Goal: Transaction & Acquisition: Subscribe to service/newsletter

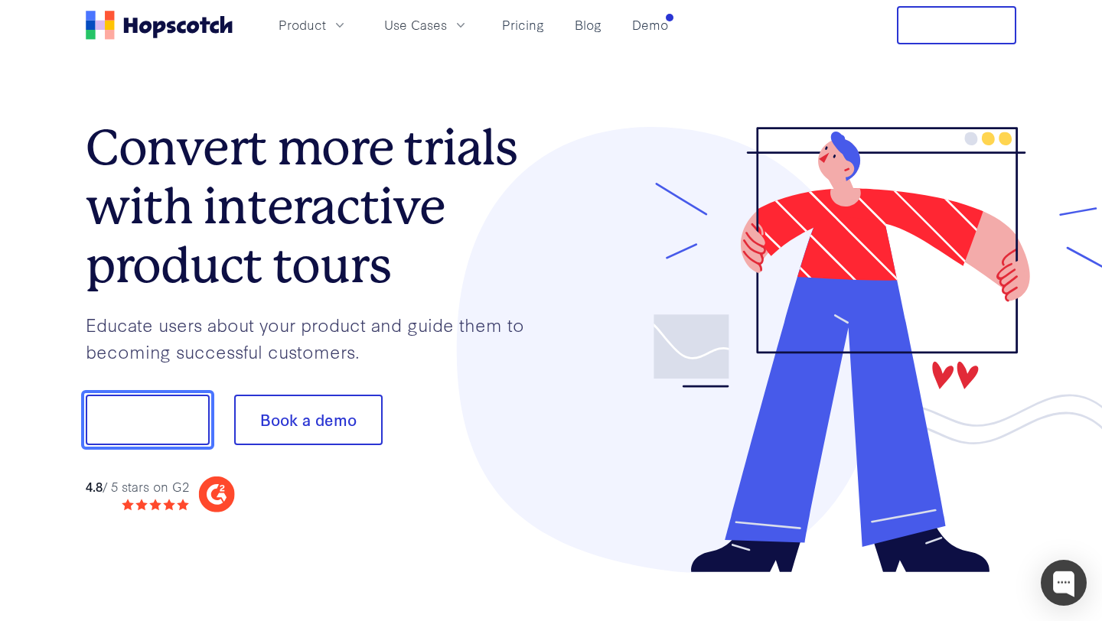
click at [151, 423] on button "Show me!" at bounding box center [148, 420] width 124 height 50
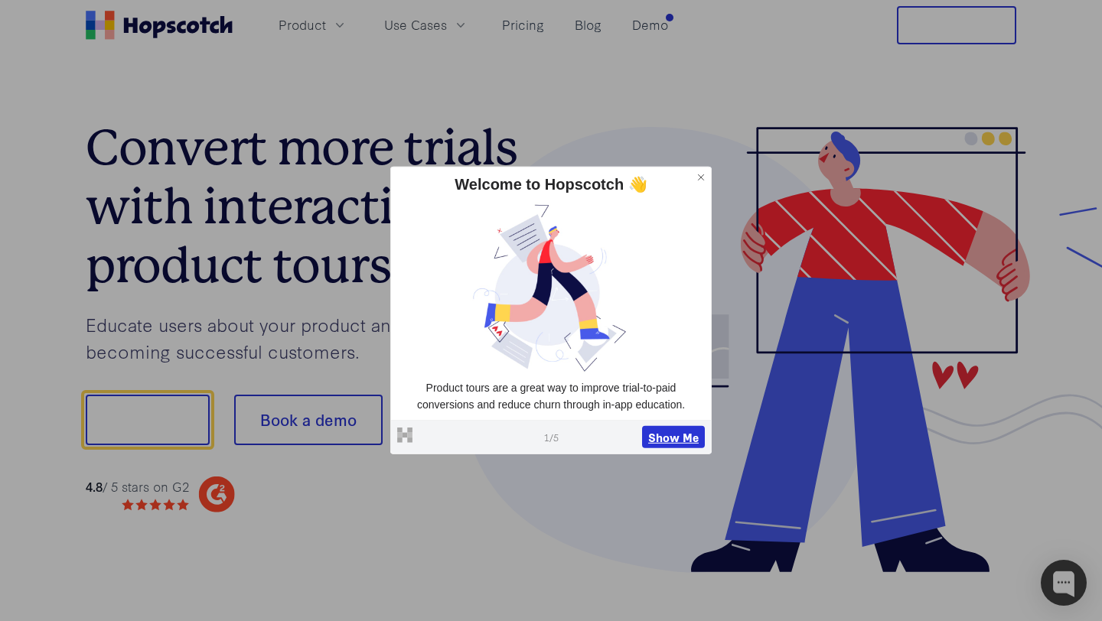
click at [661, 438] on button "Show Me" at bounding box center [673, 436] width 63 height 23
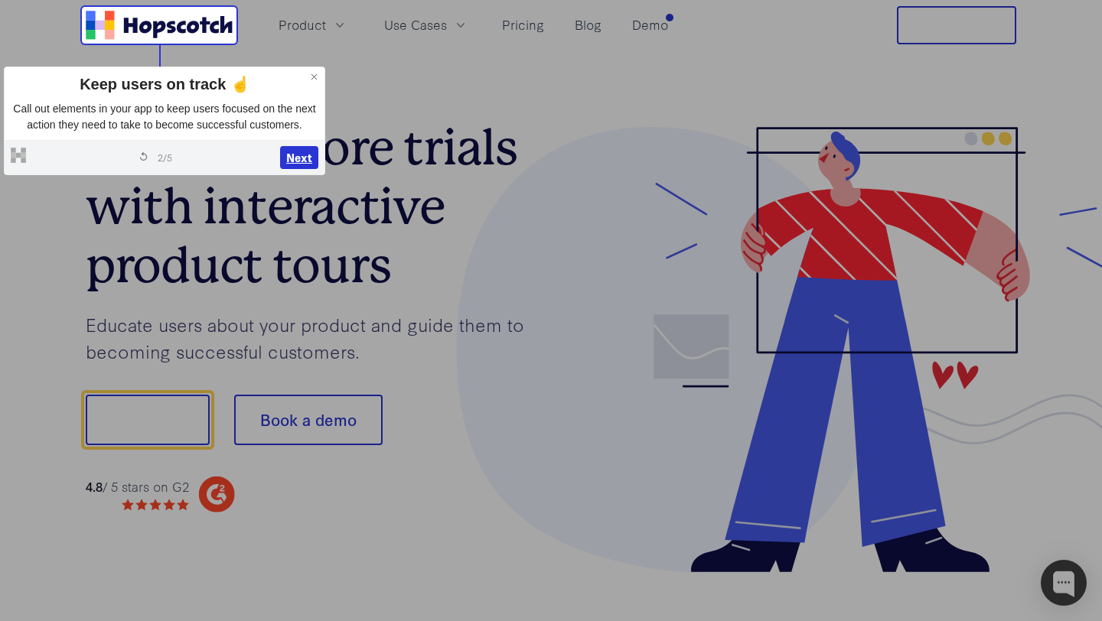
click at [285, 169] on button "Next" at bounding box center [299, 157] width 38 height 23
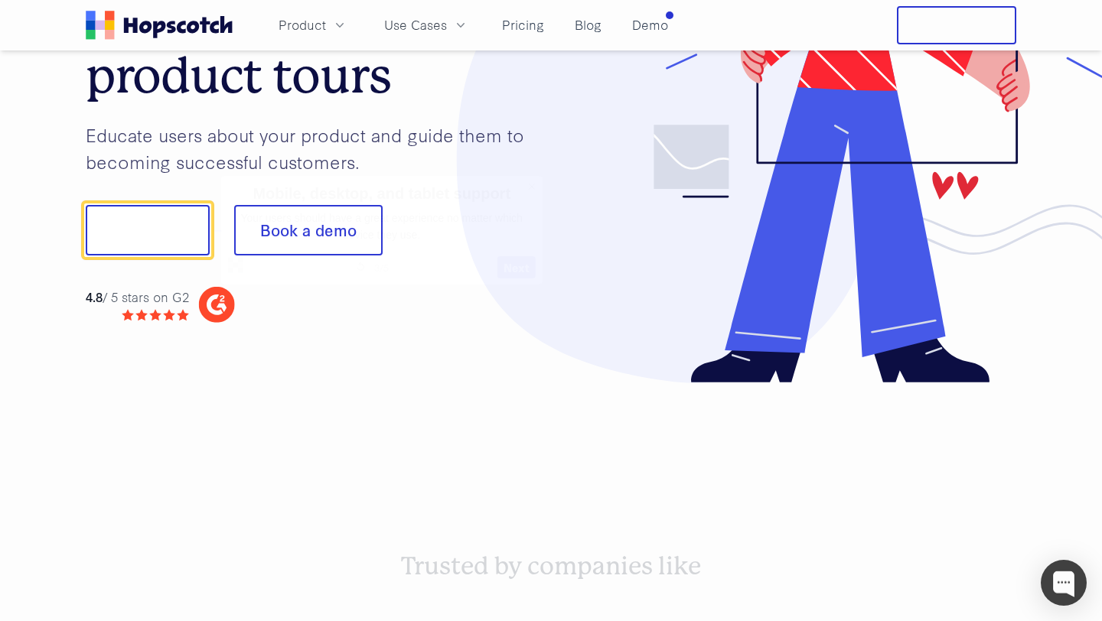
scroll to position [191, 0]
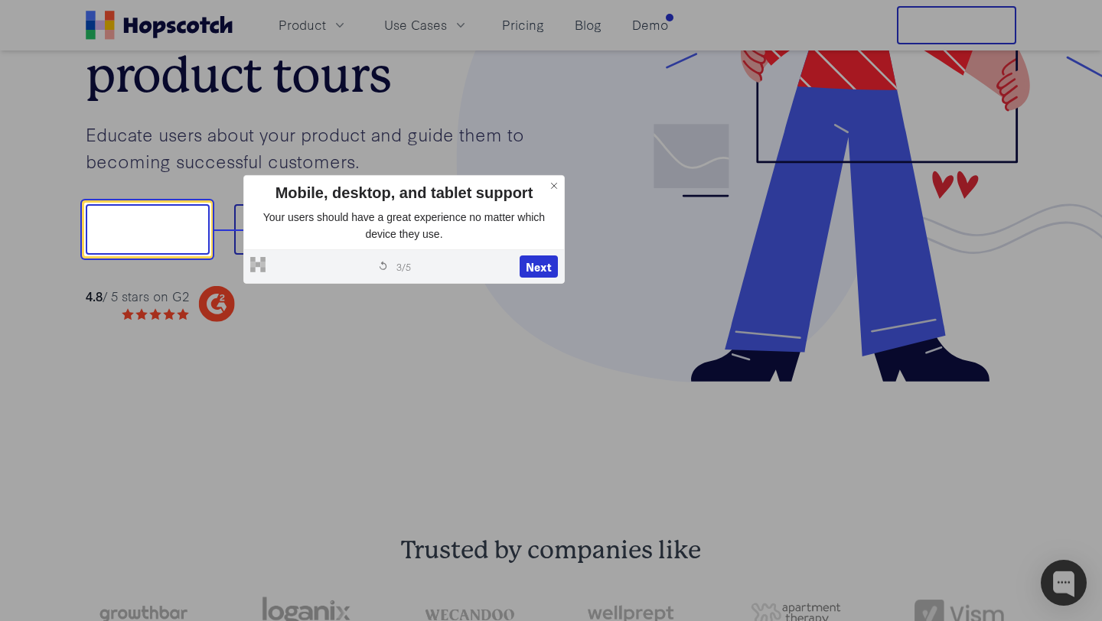
click at [556, 183] on icon at bounding box center [554, 186] width 11 height 11
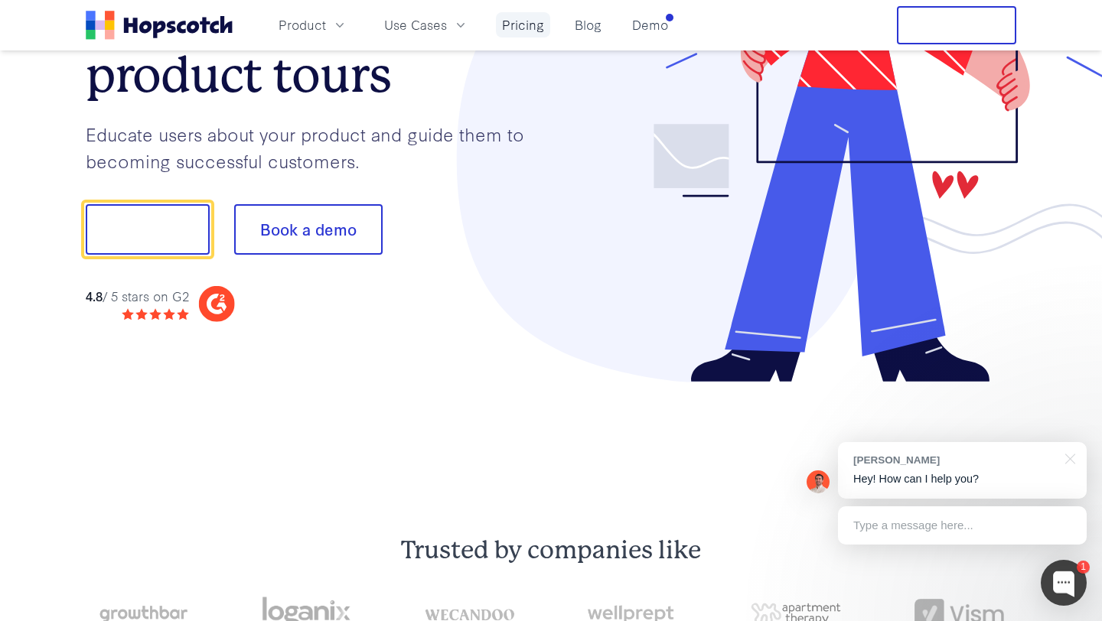
click at [532, 25] on link "Pricing" at bounding box center [523, 24] width 54 height 25
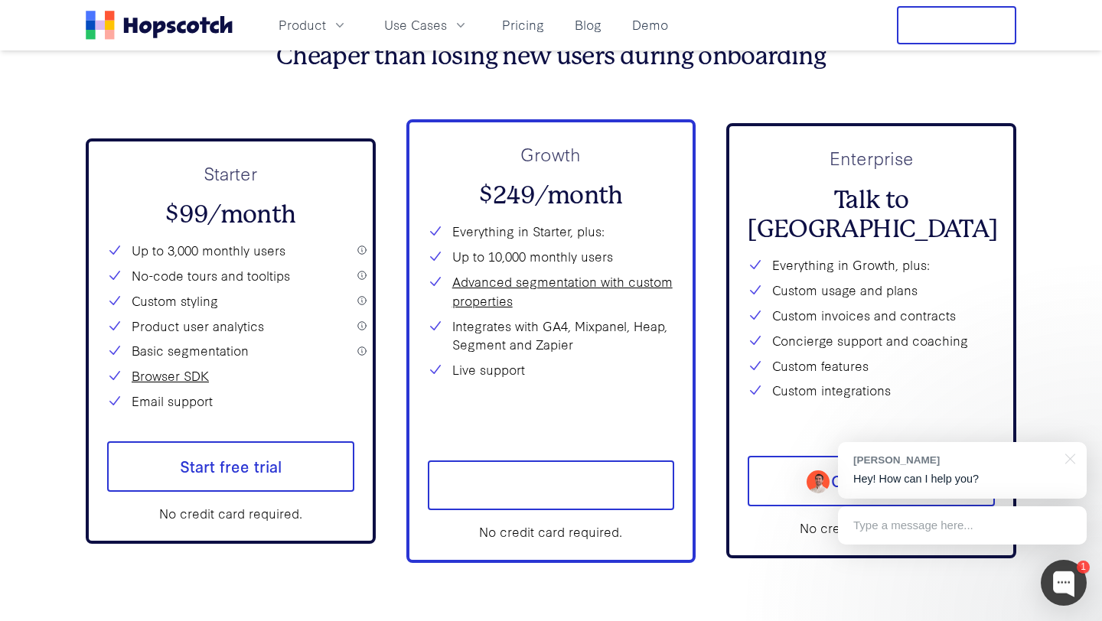
scroll to position [5583, 0]
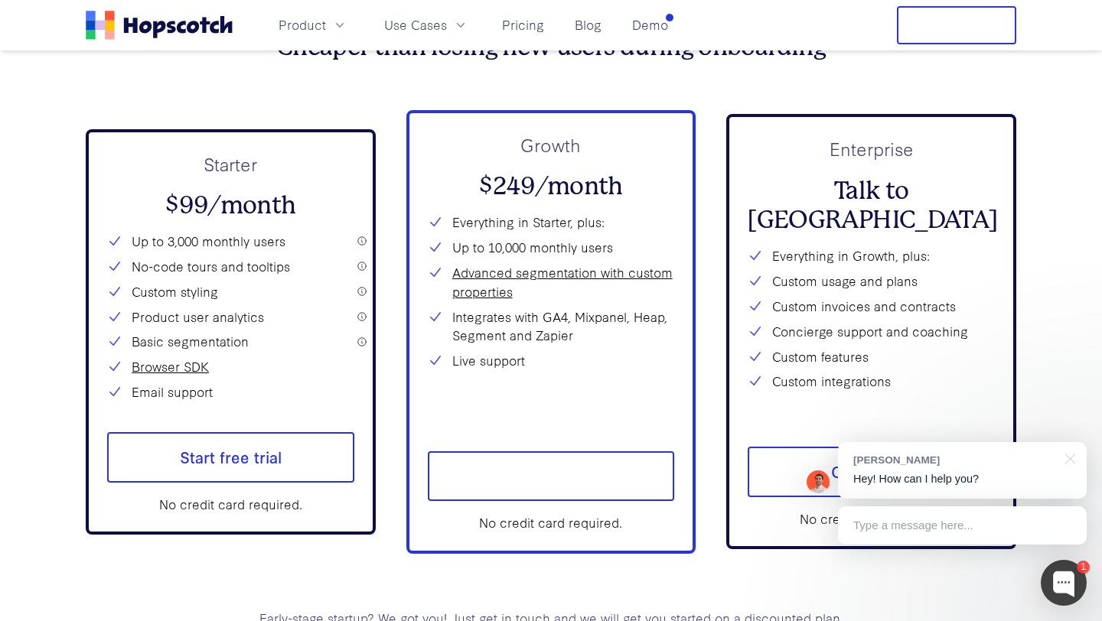
click at [361, 243] on div "Starter $99/month Up to 3,000 monthly users No-code tours and tooltips Custom s…" at bounding box center [231, 332] width 290 height 406
click at [357, 239] on div "Starter $99/month Up to 3,000 monthly users No-code tours and tooltips Custom s…" at bounding box center [231, 332] width 290 height 406
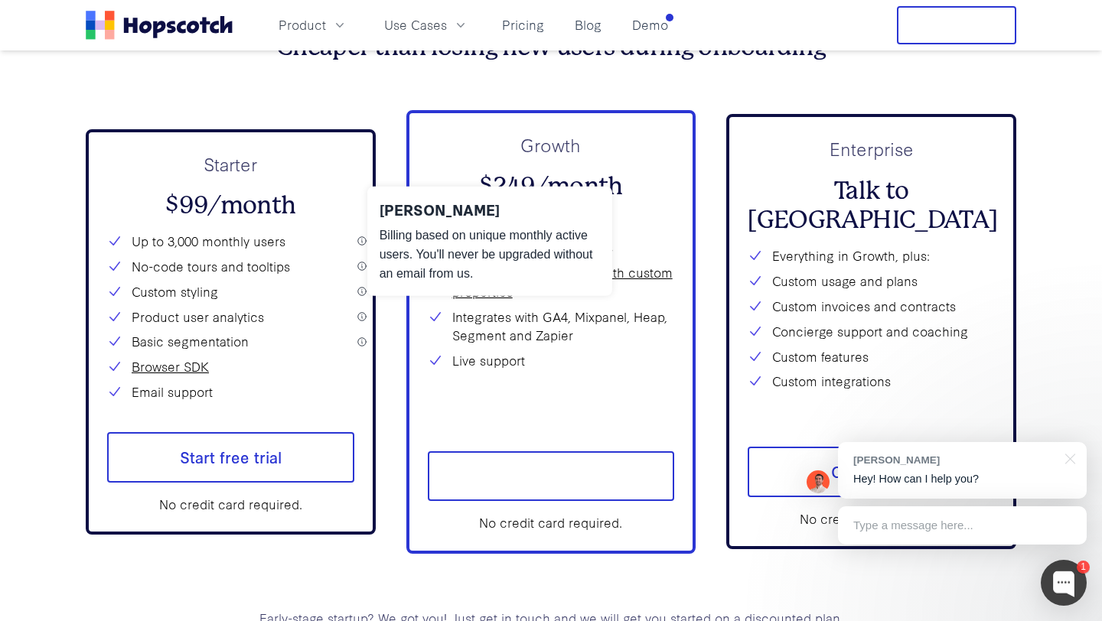
click at [232, 249] on li "Up to 3,000 monthly users" at bounding box center [230, 241] width 247 height 19
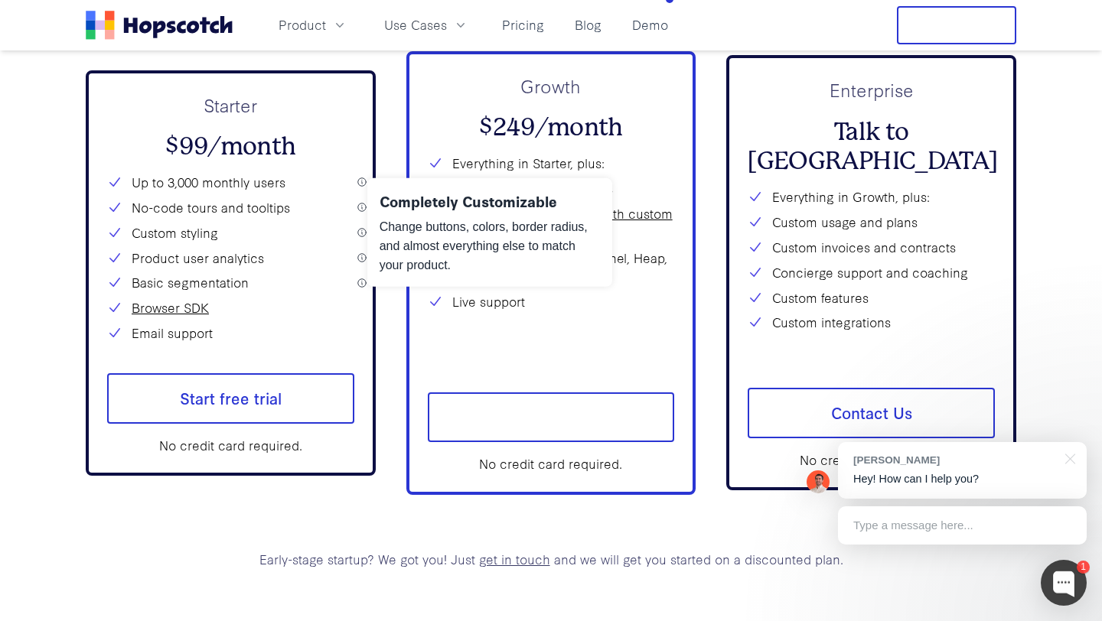
scroll to position [5647, 0]
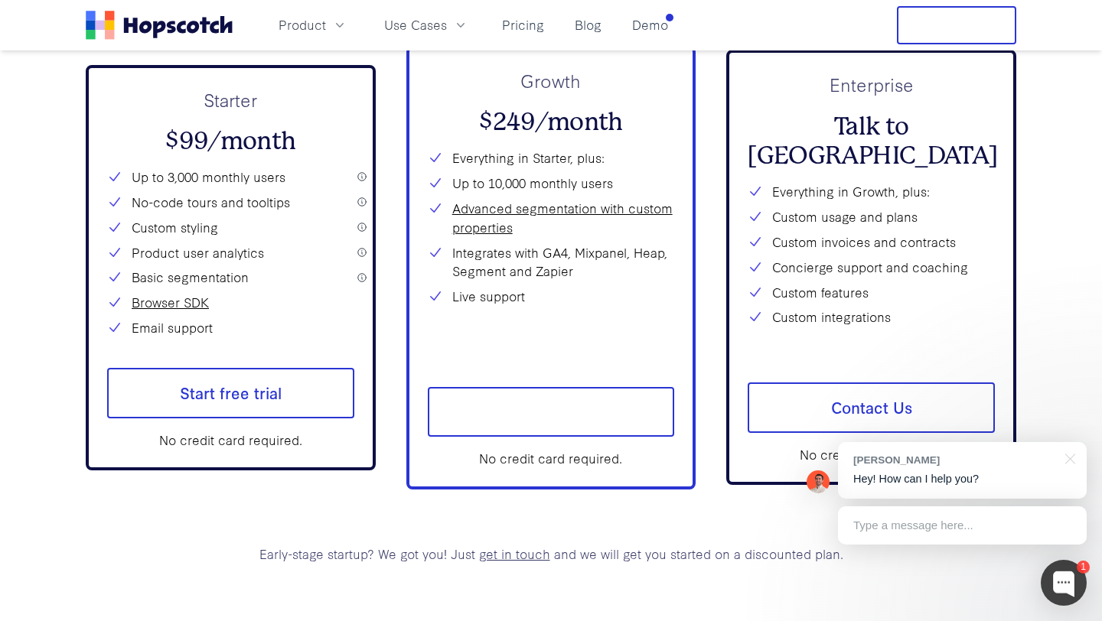
click at [538, 422] on span "Start free trial" at bounding box center [551, 412] width 247 height 50
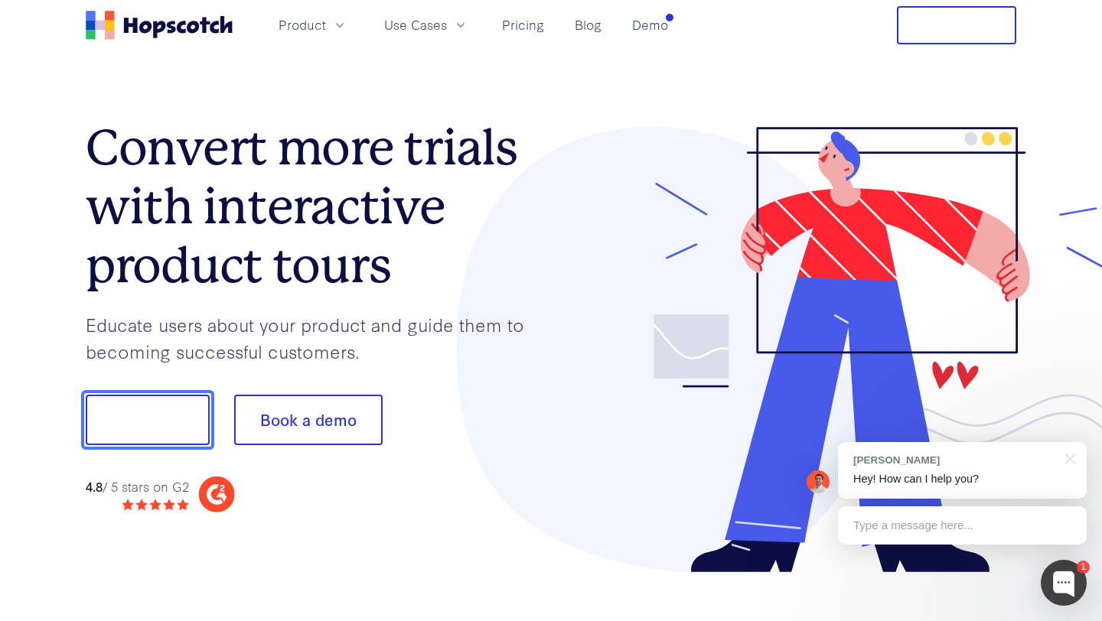
click at [158, 427] on button "Show me!" at bounding box center [148, 420] width 124 height 50
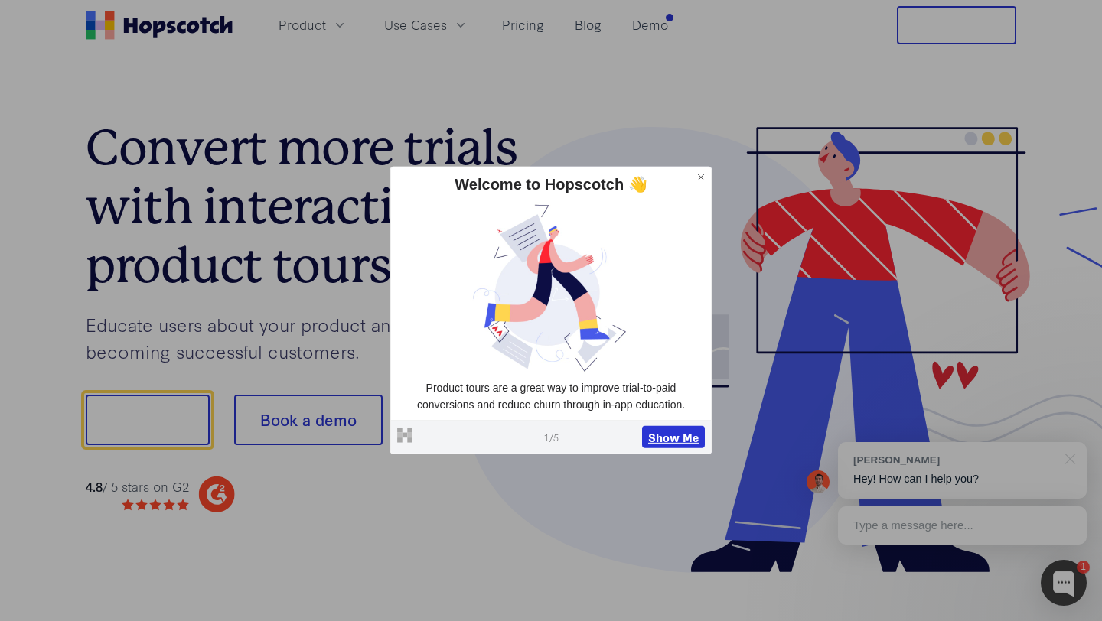
click at [654, 438] on button "Show Me" at bounding box center [673, 436] width 63 height 23
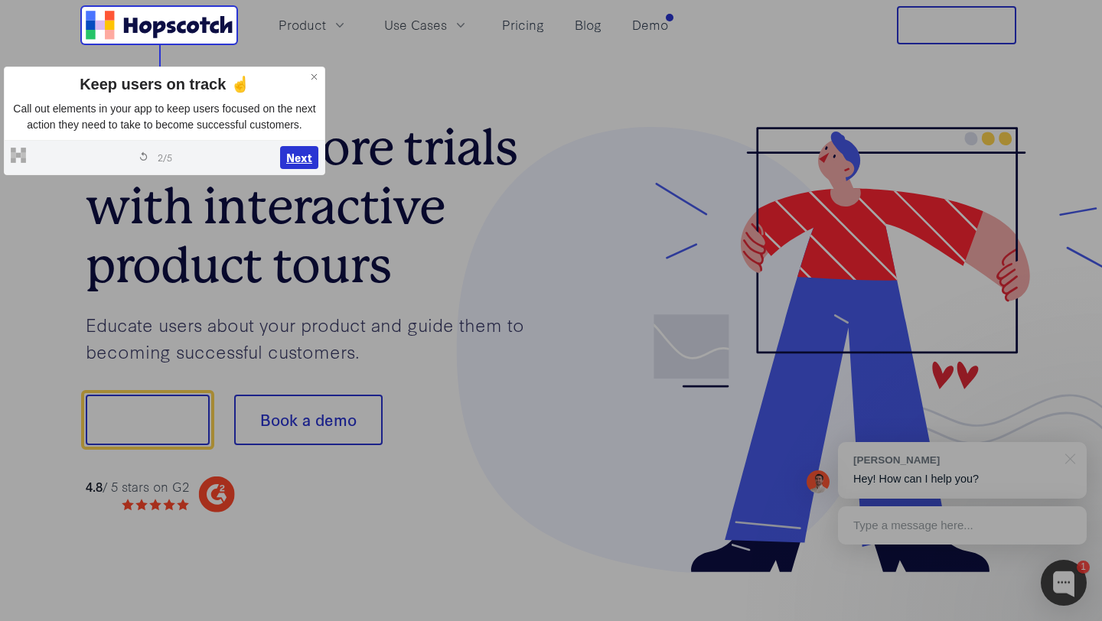
click at [307, 169] on button "Next" at bounding box center [299, 157] width 38 height 23
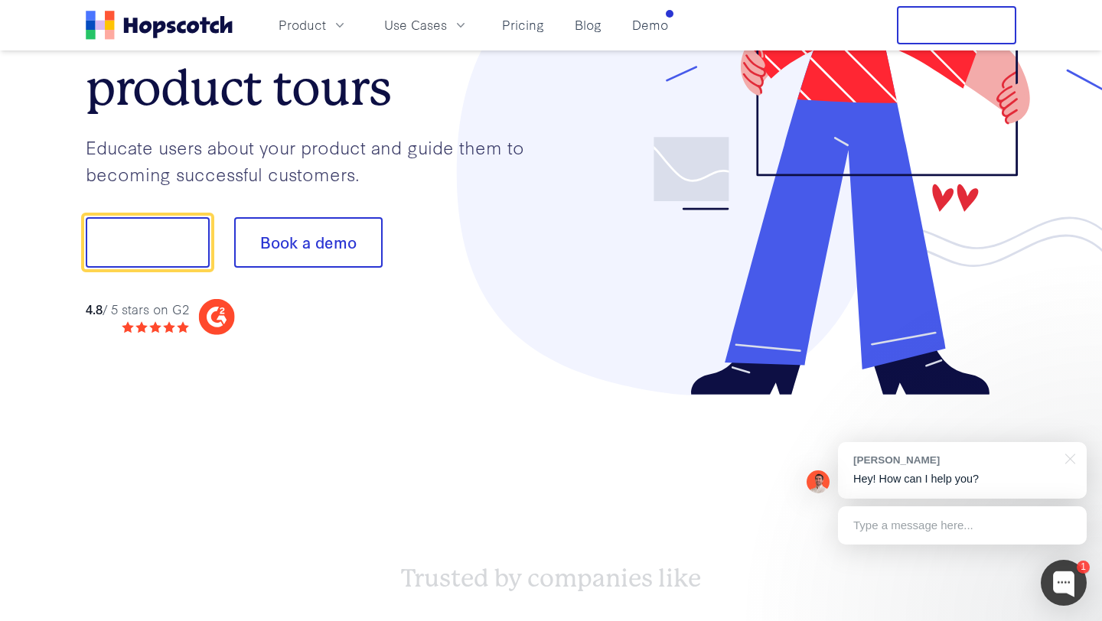
scroll to position [191, 0]
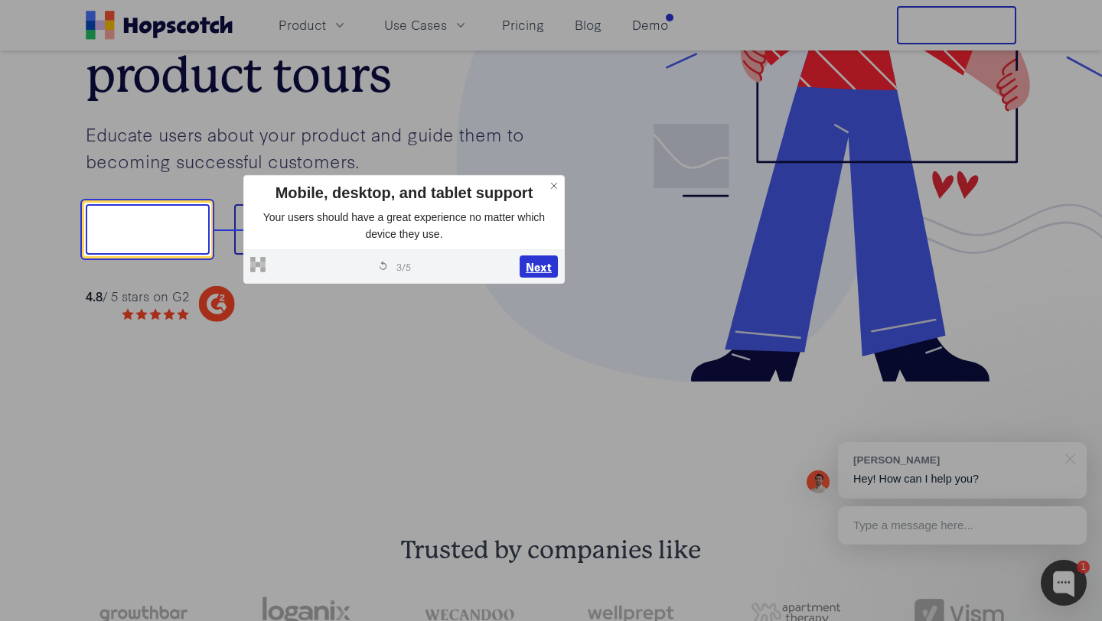
click at [527, 260] on button "Next" at bounding box center [538, 267] width 38 height 23
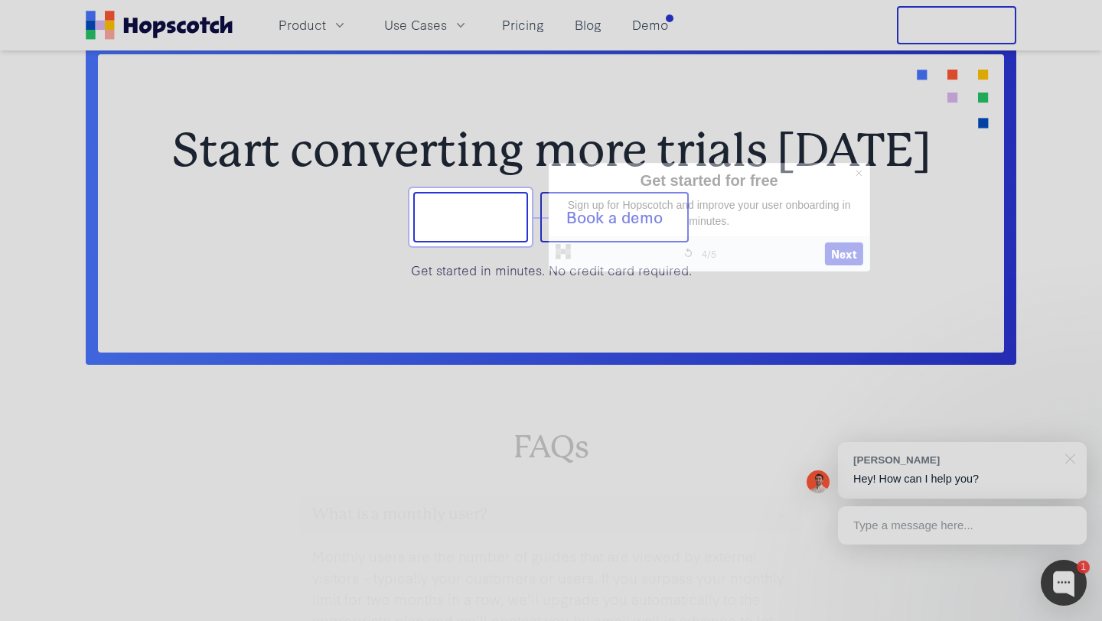
scroll to position [6286, 0]
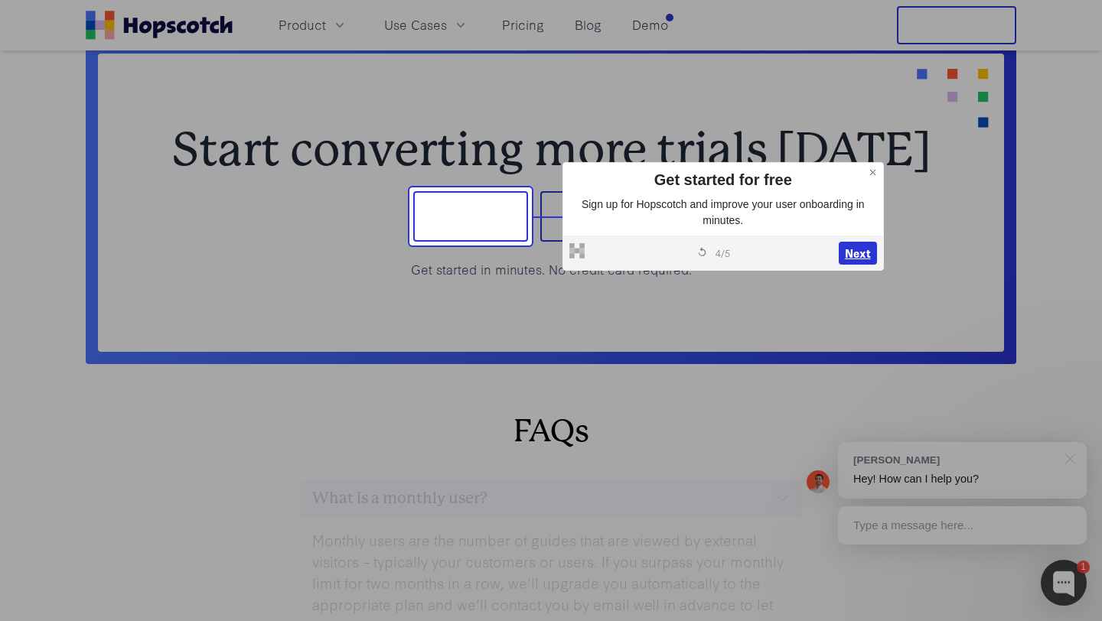
click at [861, 249] on button "Next" at bounding box center [858, 253] width 38 height 23
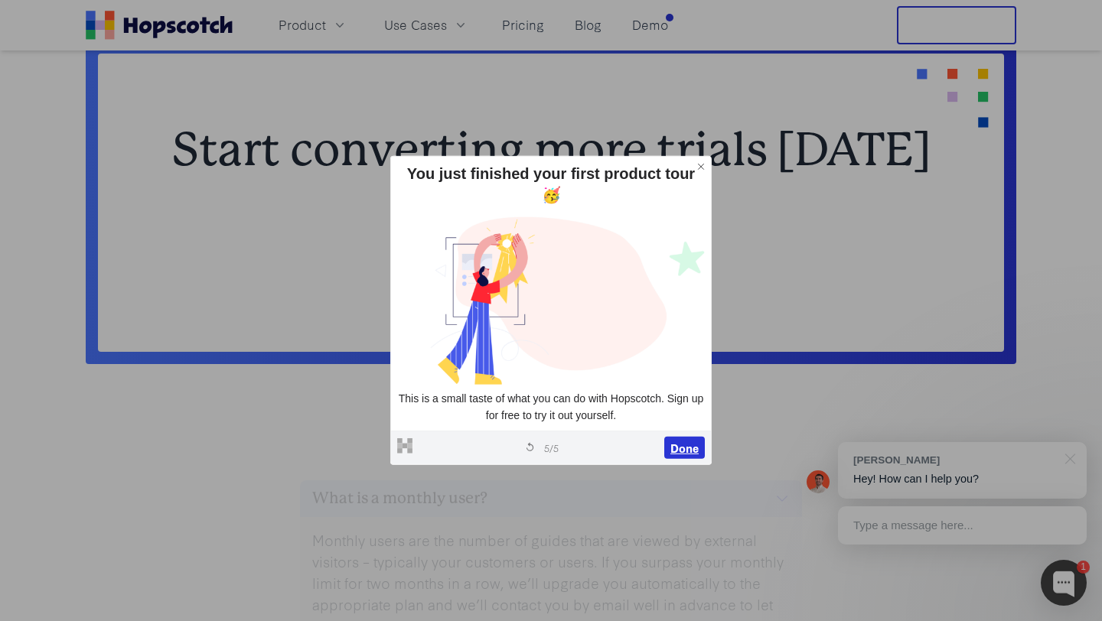
click at [685, 438] on button "Done" at bounding box center [684, 447] width 41 height 23
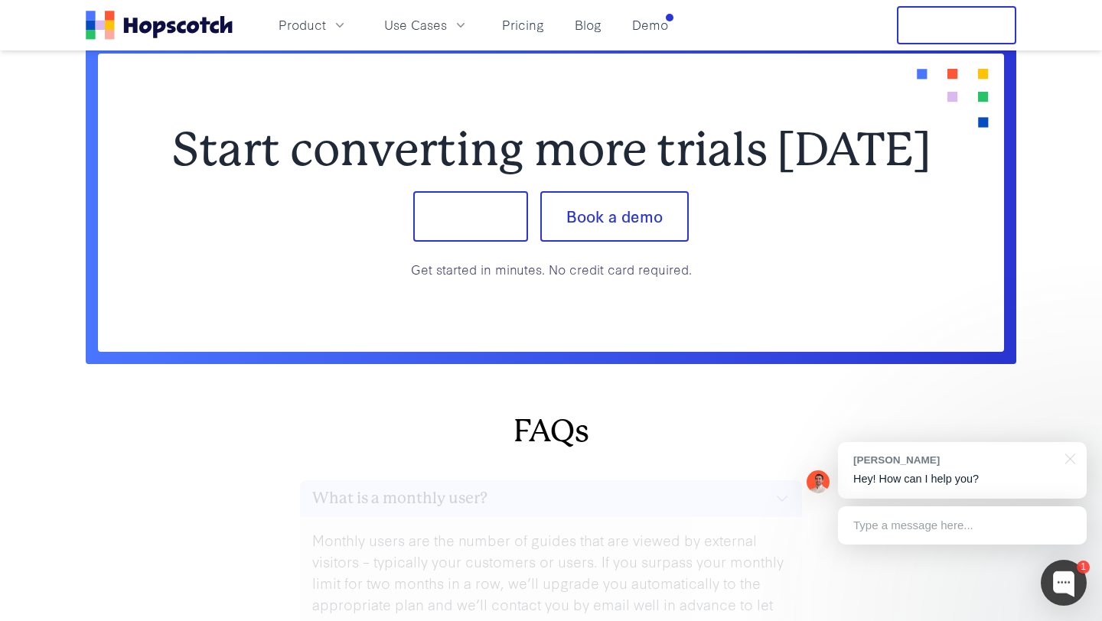
click at [967, 25] on button "Free Trial" at bounding box center [956, 25] width 119 height 38
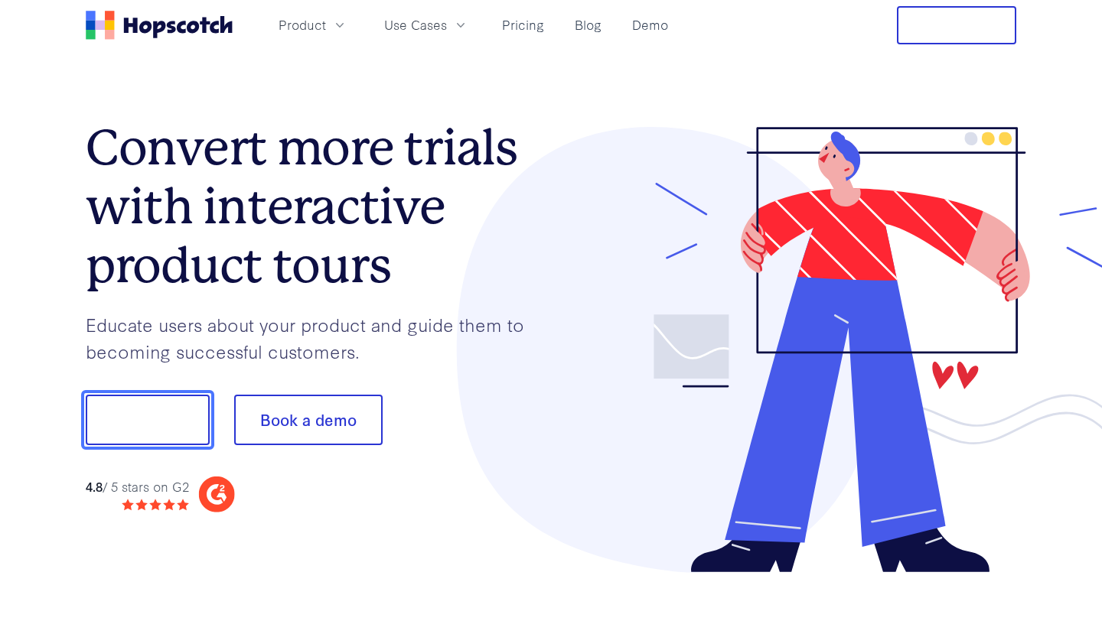
click at [145, 418] on button "Show me!" at bounding box center [148, 420] width 124 height 50
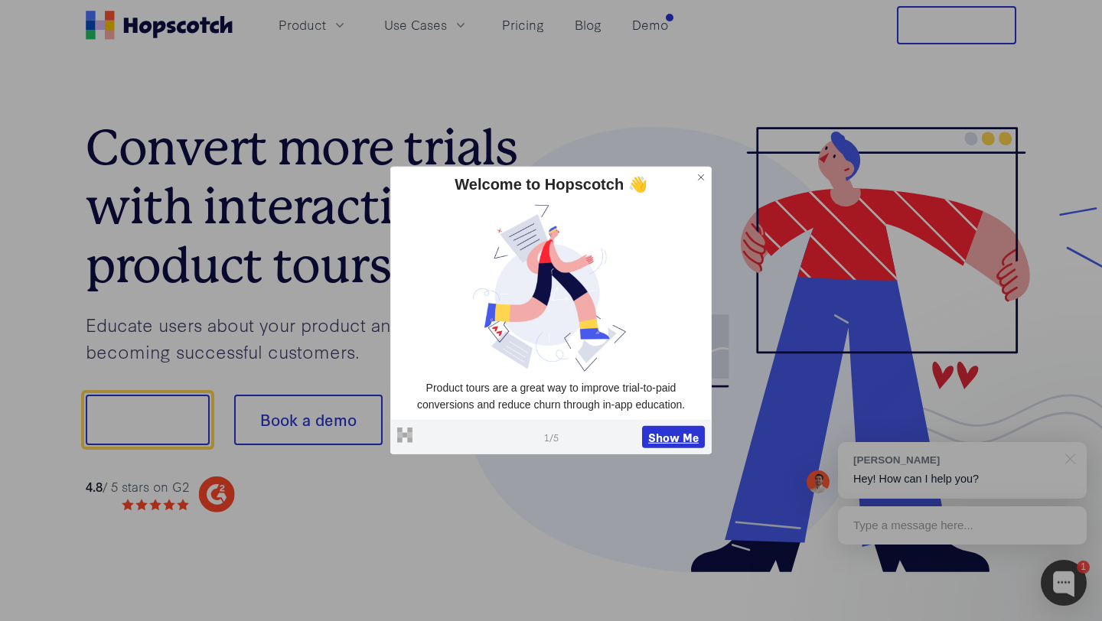
click at [654, 441] on button "Show Me" at bounding box center [673, 436] width 63 height 23
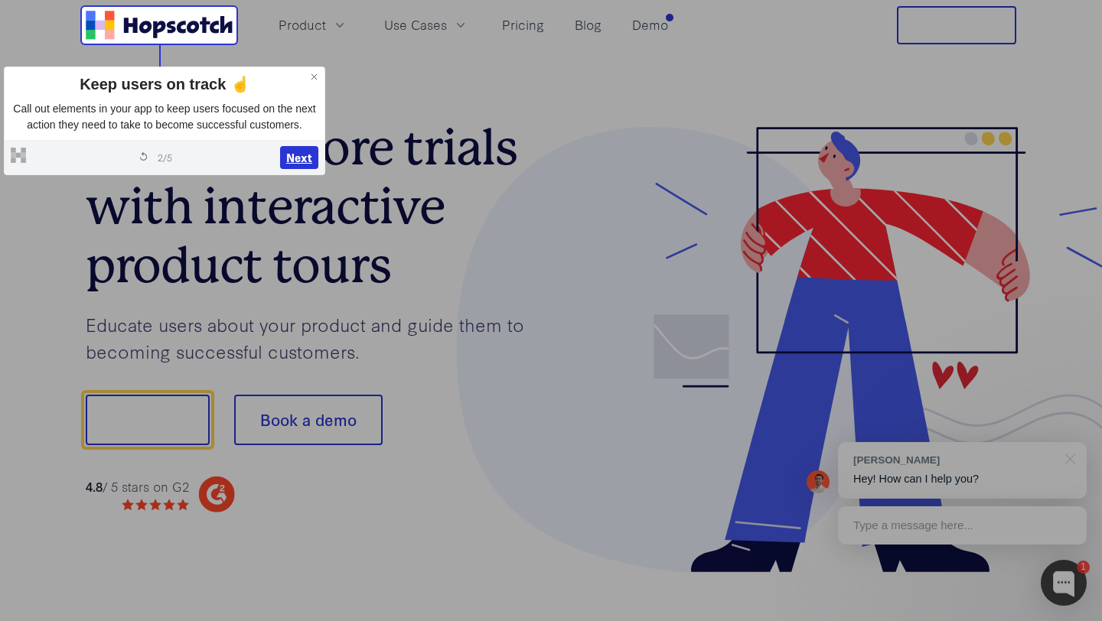
click at [309, 169] on button "Next" at bounding box center [299, 157] width 38 height 23
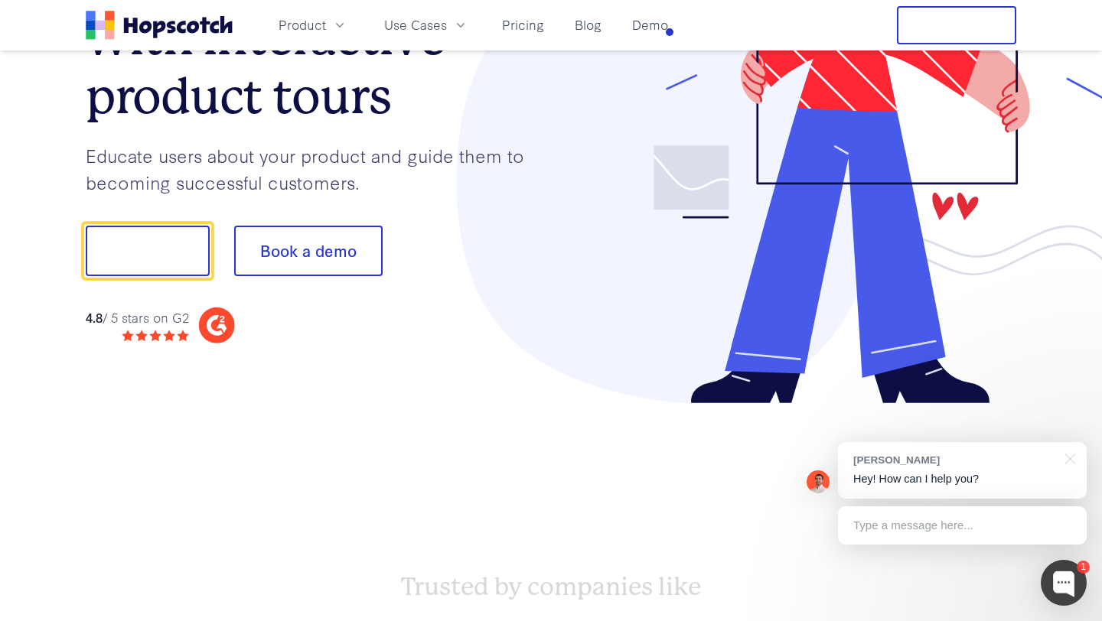
scroll to position [191, 0]
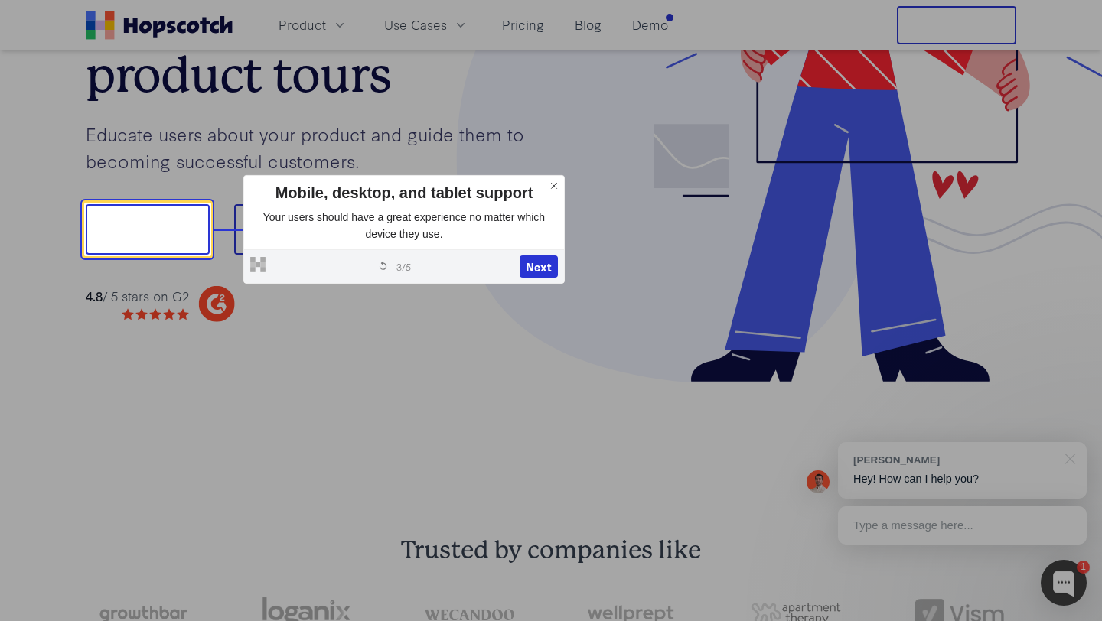
click at [579, 142] on div at bounding box center [783, 159] width 465 height 446
click at [536, 262] on button "Next" at bounding box center [538, 267] width 38 height 23
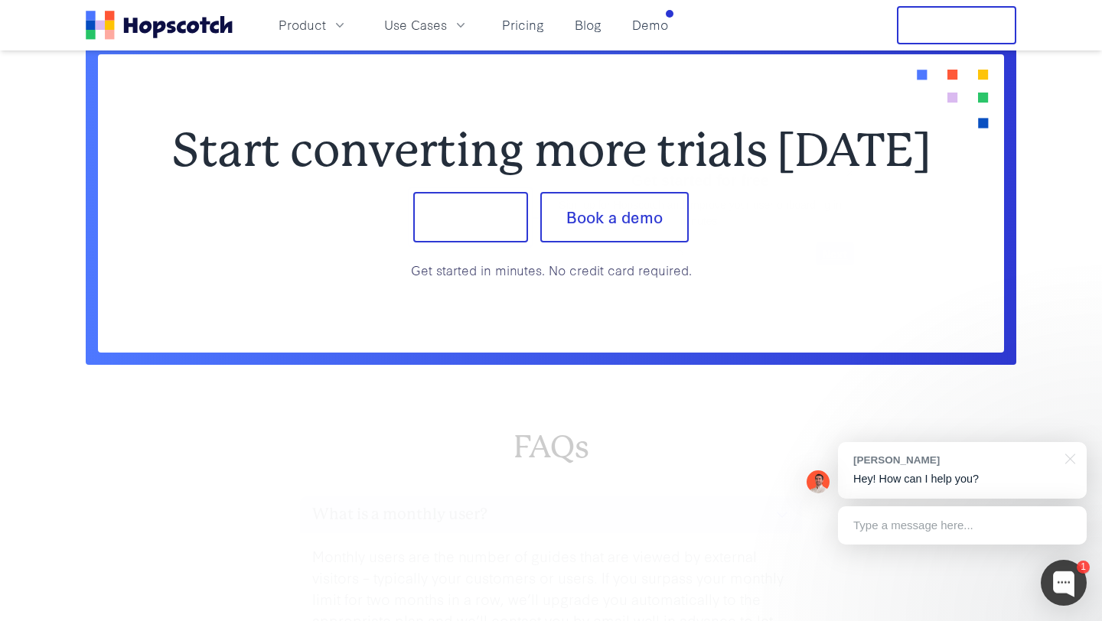
scroll to position [6286, 0]
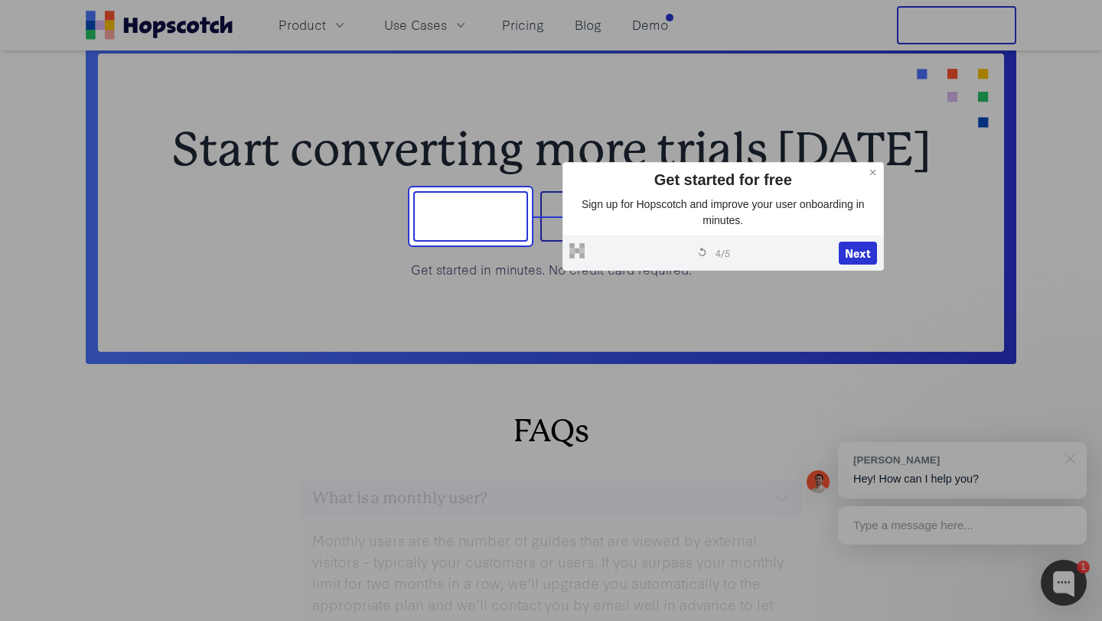
click at [868, 178] on icon at bounding box center [873, 173] width 11 height 11
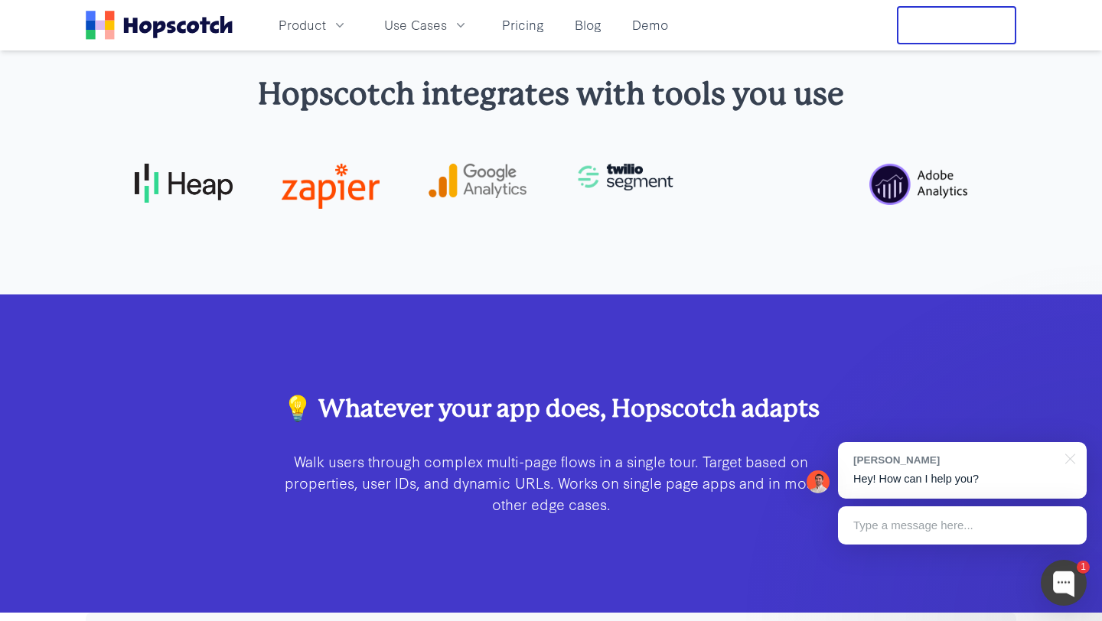
scroll to position [4004, 0]
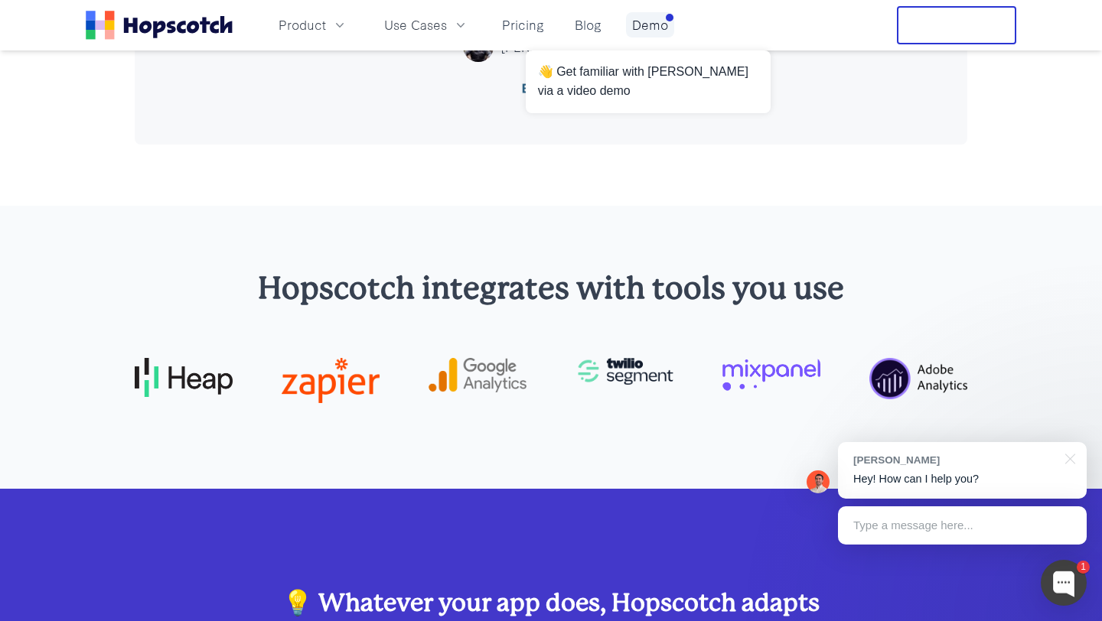
click at [636, 32] on link "Demo" at bounding box center [650, 24] width 48 height 25
